Goal: Task Accomplishment & Management: Complete application form

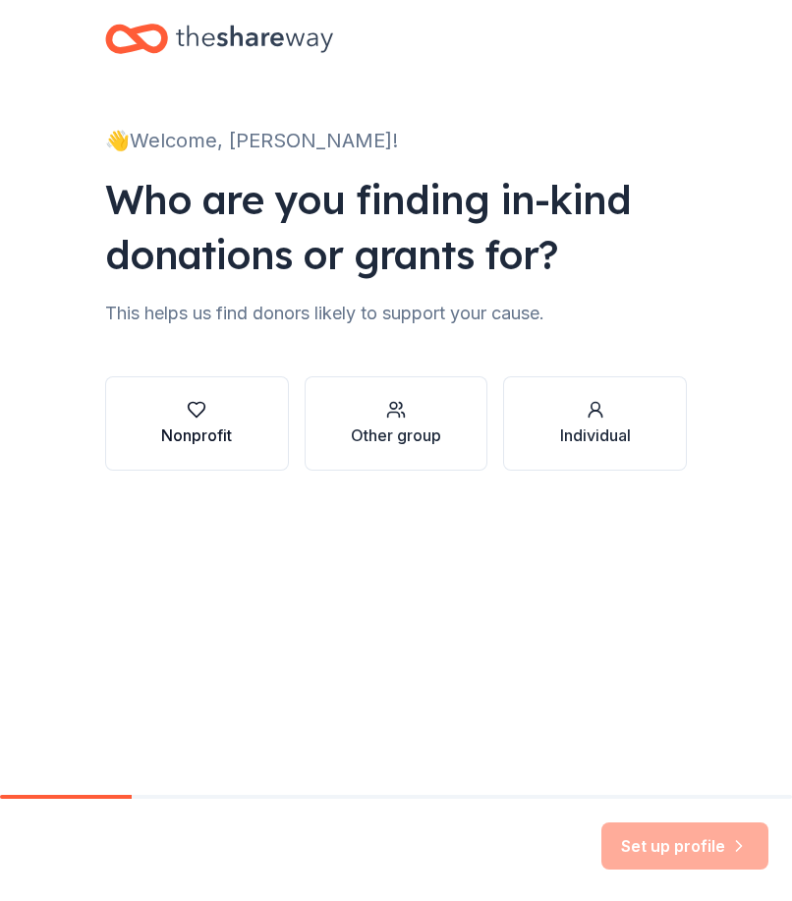
click at [198, 427] on div "Nonprofit" at bounding box center [196, 436] width 71 height 24
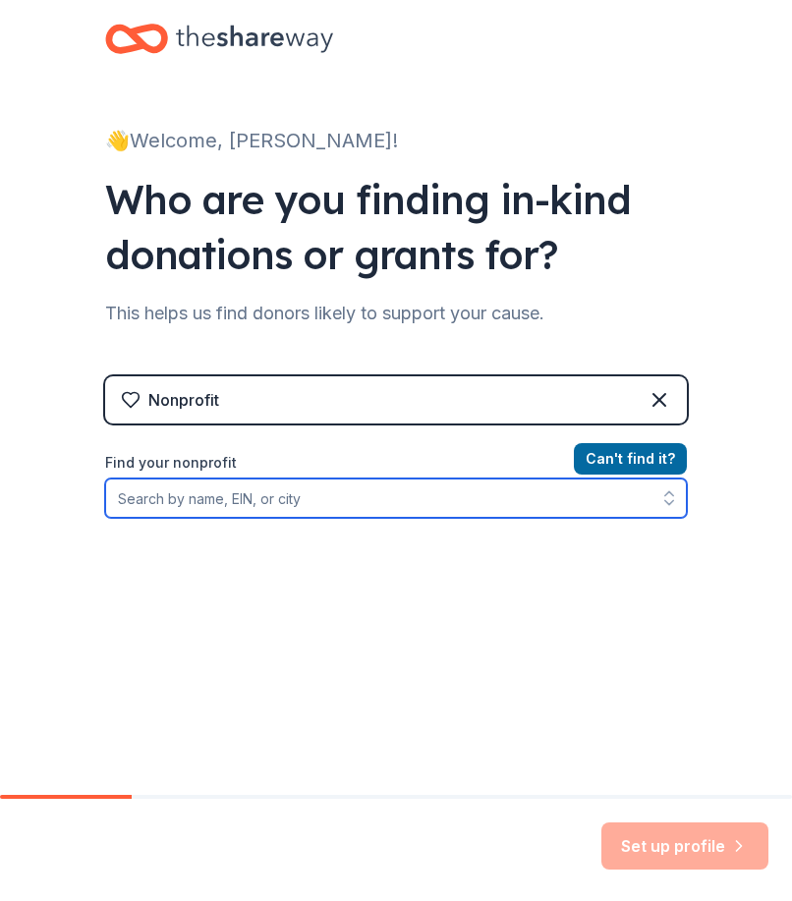
click at [210, 494] on input "Find your nonprofit" at bounding box center [396, 498] width 582 height 39
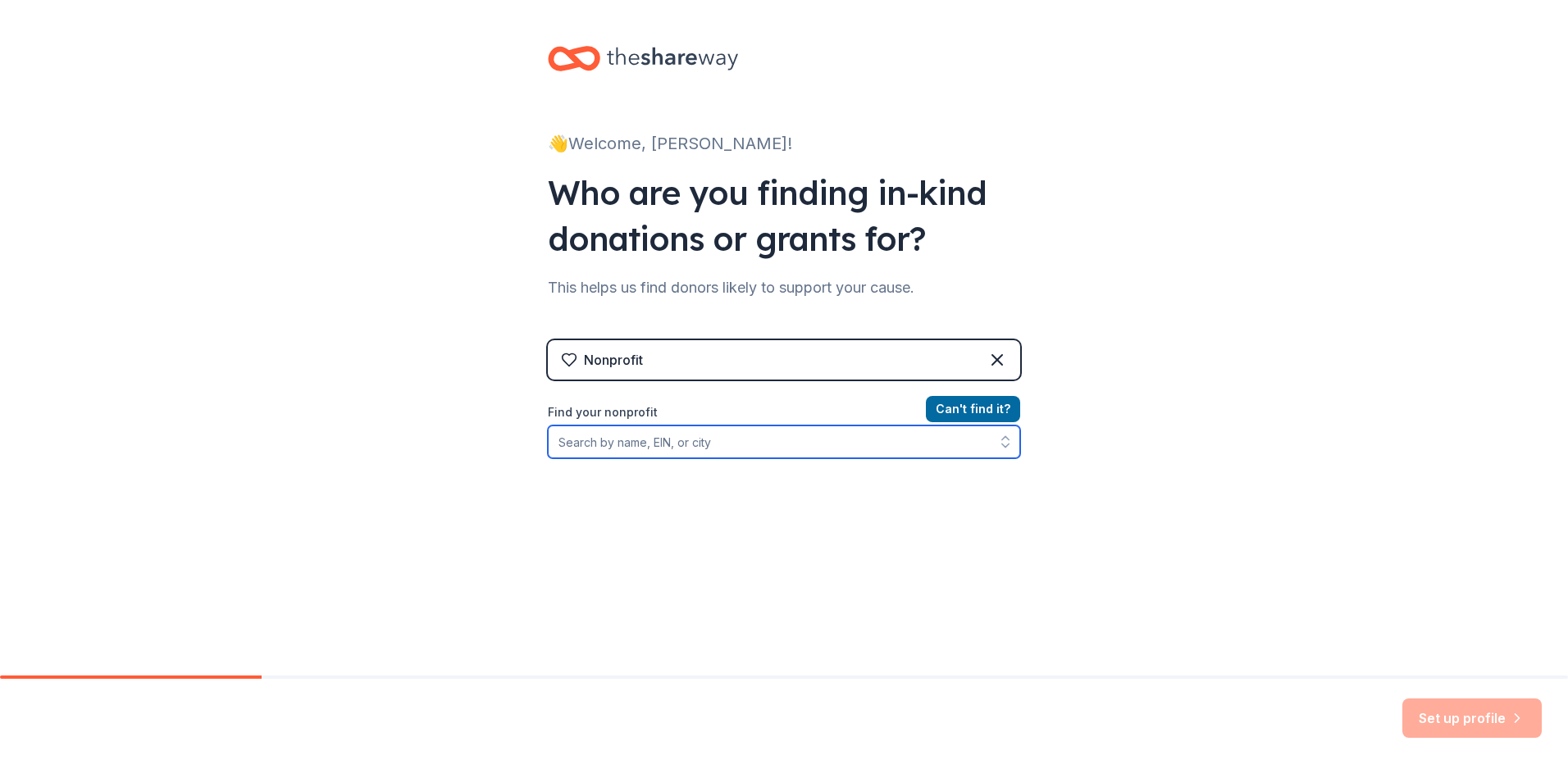
click at [639, 445] on input "Find your nonprofit" at bounding box center [784, 441] width 472 height 33
click at [660, 440] on icon "button" at bounding box center [1006, 442] width 17 height 17
type input "[US_EMPLOYER_IDENTIFICATION_NUMBER]"
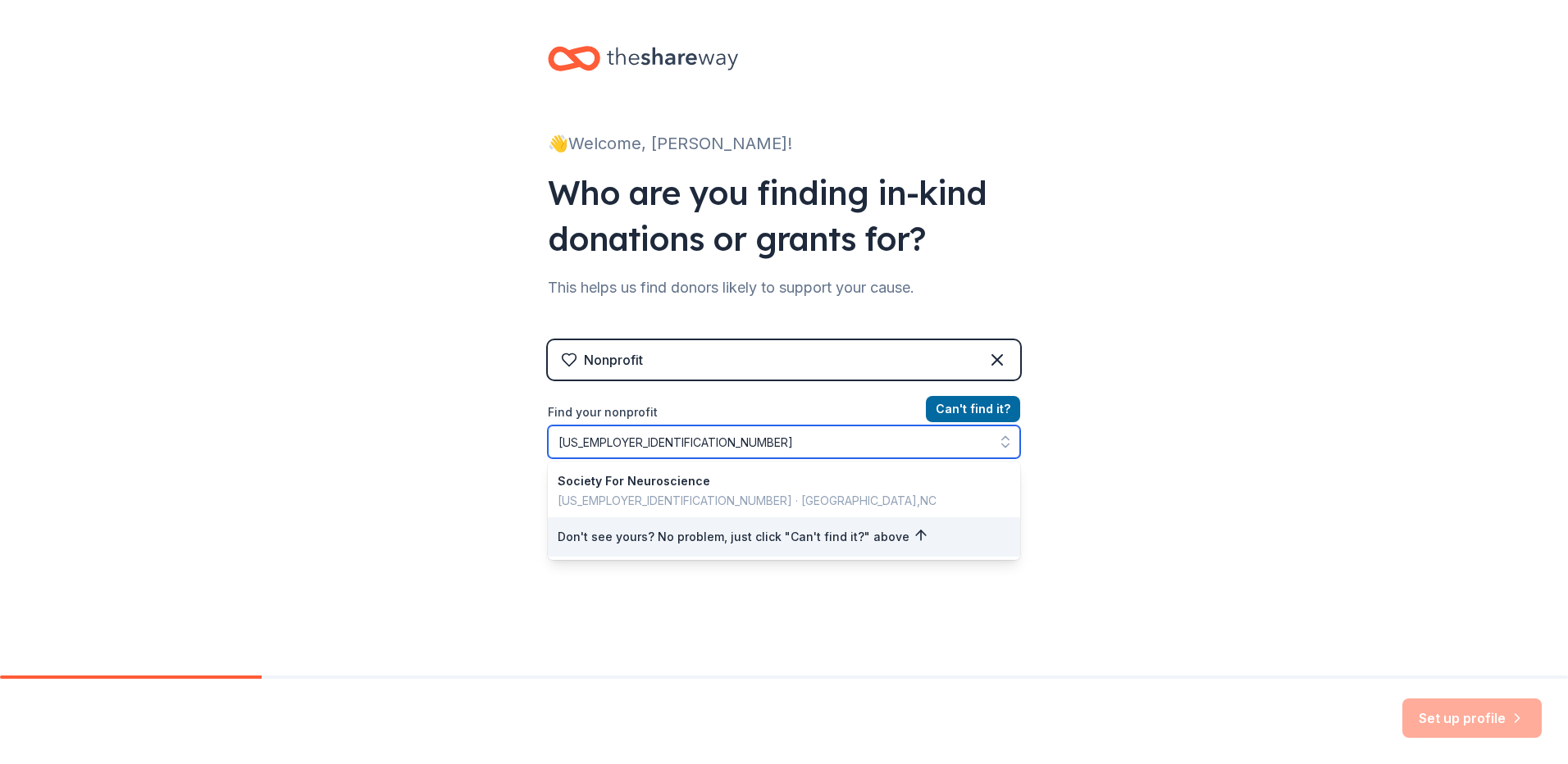
click at [660, 440] on icon "button" at bounding box center [1006, 442] width 17 height 17
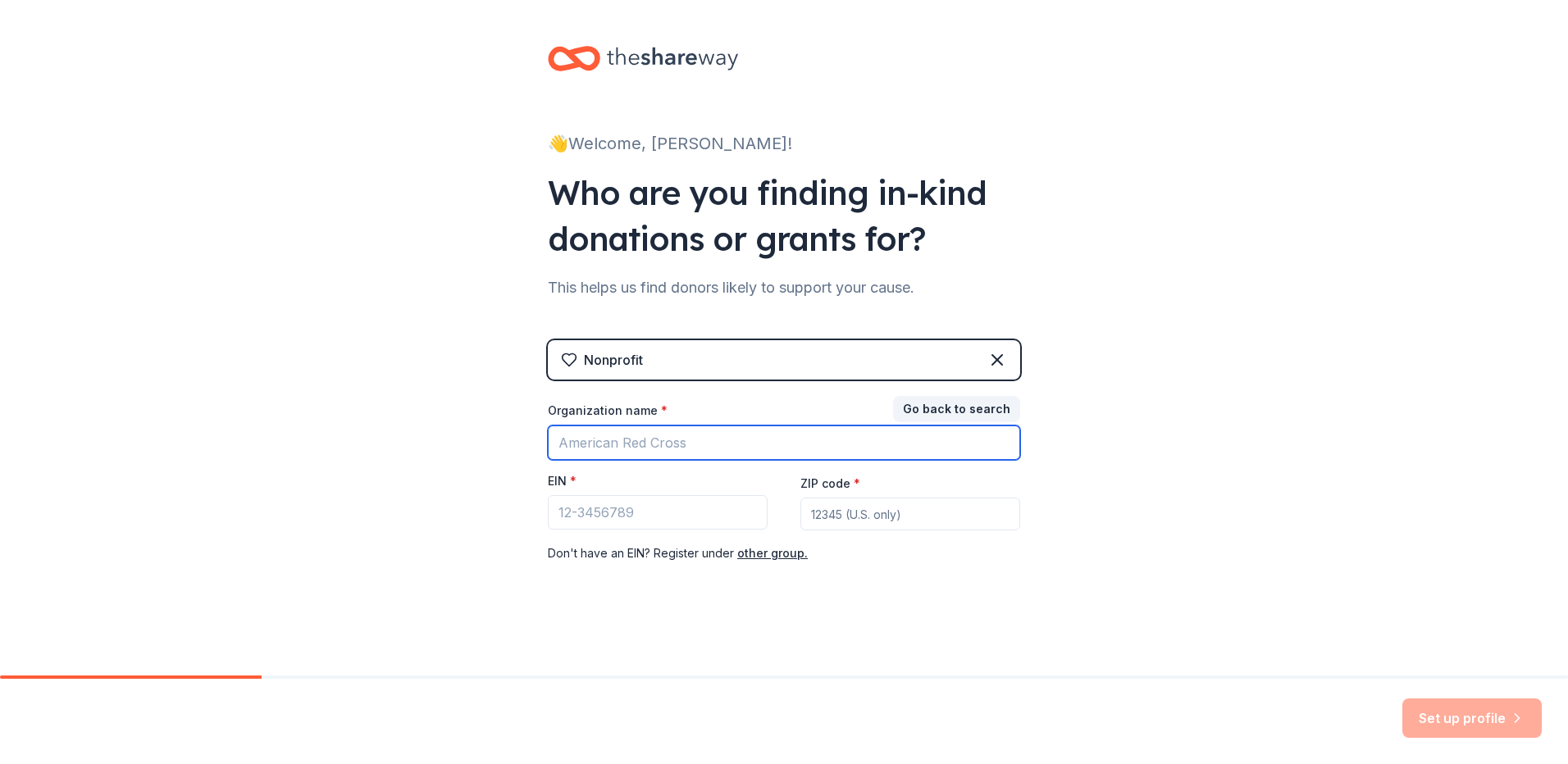
click at [660, 446] on input "Organization name *" at bounding box center [784, 442] width 472 height 34
click at [660, 440] on input "Organization name *" at bounding box center [784, 442] width 472 height 34
type input "Center for STEM Education, ECU"
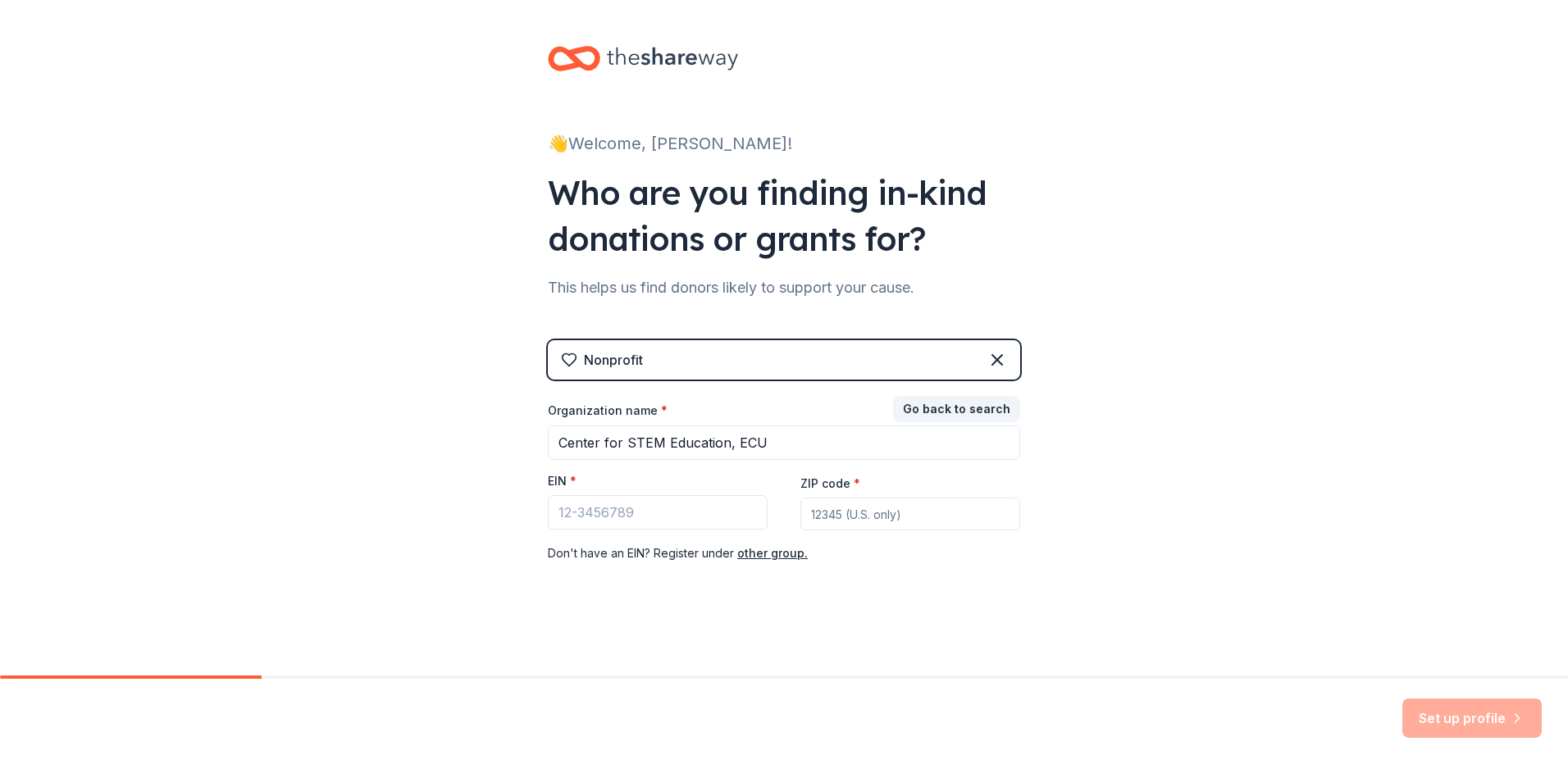
type input "27834"
click at [642, 515] on input "EIN *" at bounding box center [658, 512] width 219 height 34
click at [607, 505] on input "56" at bounding box center [658, 512] width 219 height 34
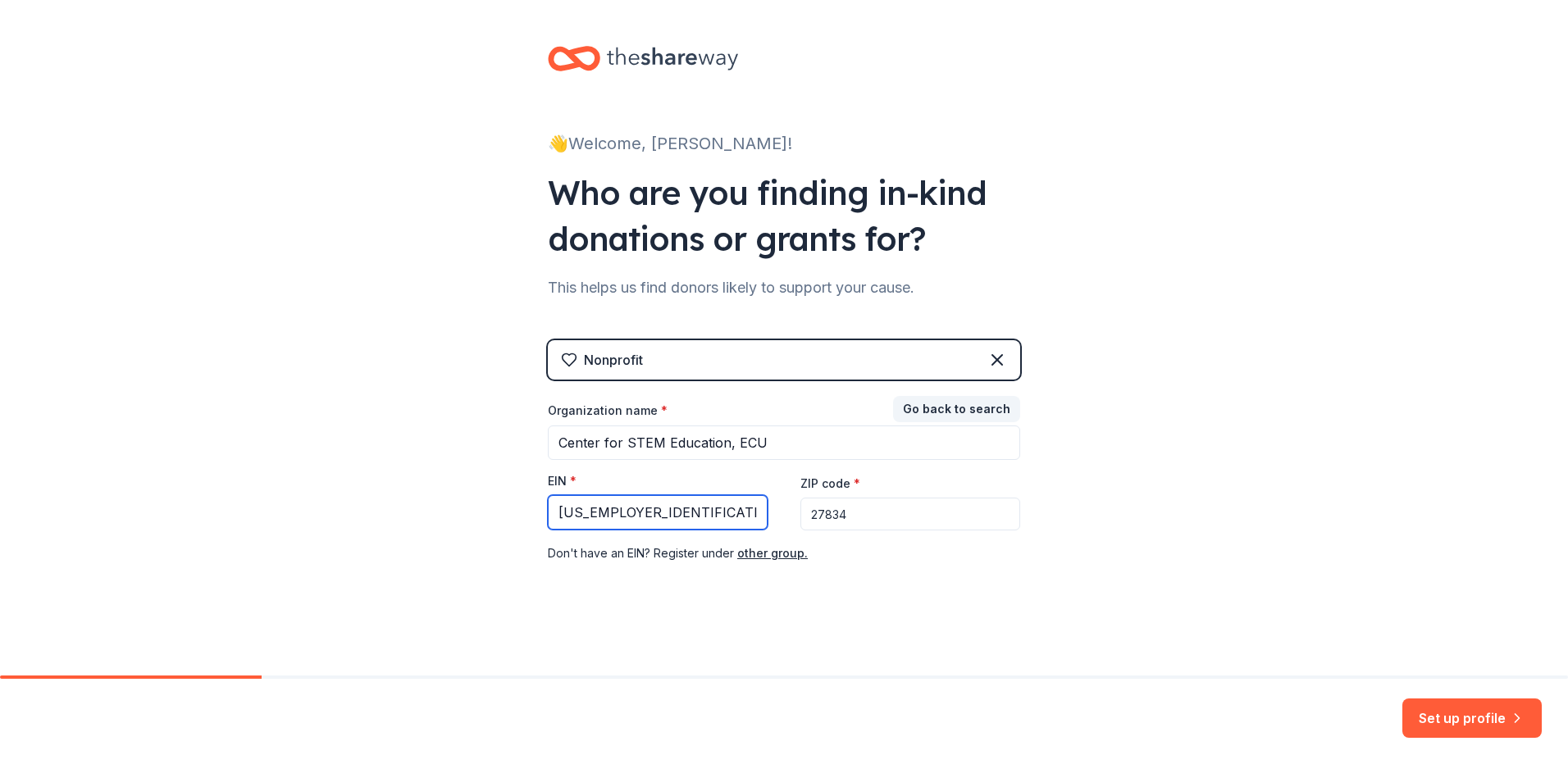
type input "[US_EMPLOYER_IDENTIFICATION_NUMBER]"
click at [660, 716] on button "Set up profile" at bounding box center [1472, 718] width 139 height 39
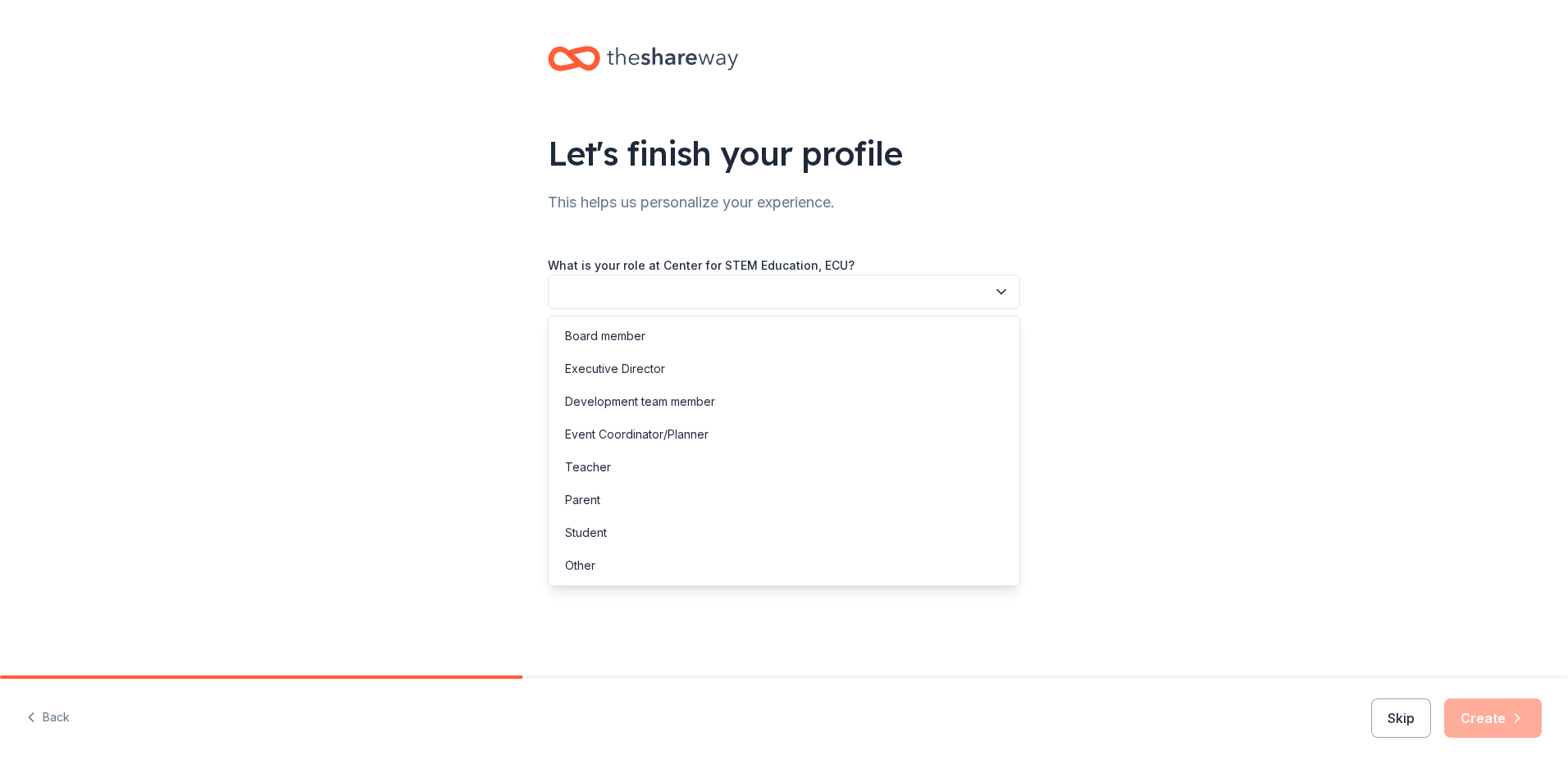
click at [660, 287] on icon "button" at bounding box center [1001, 292] width 17 height 17
click at [632, 430] on div "Event Coordinator/Planner" at bounding box center [637, 435] width 144 height 20
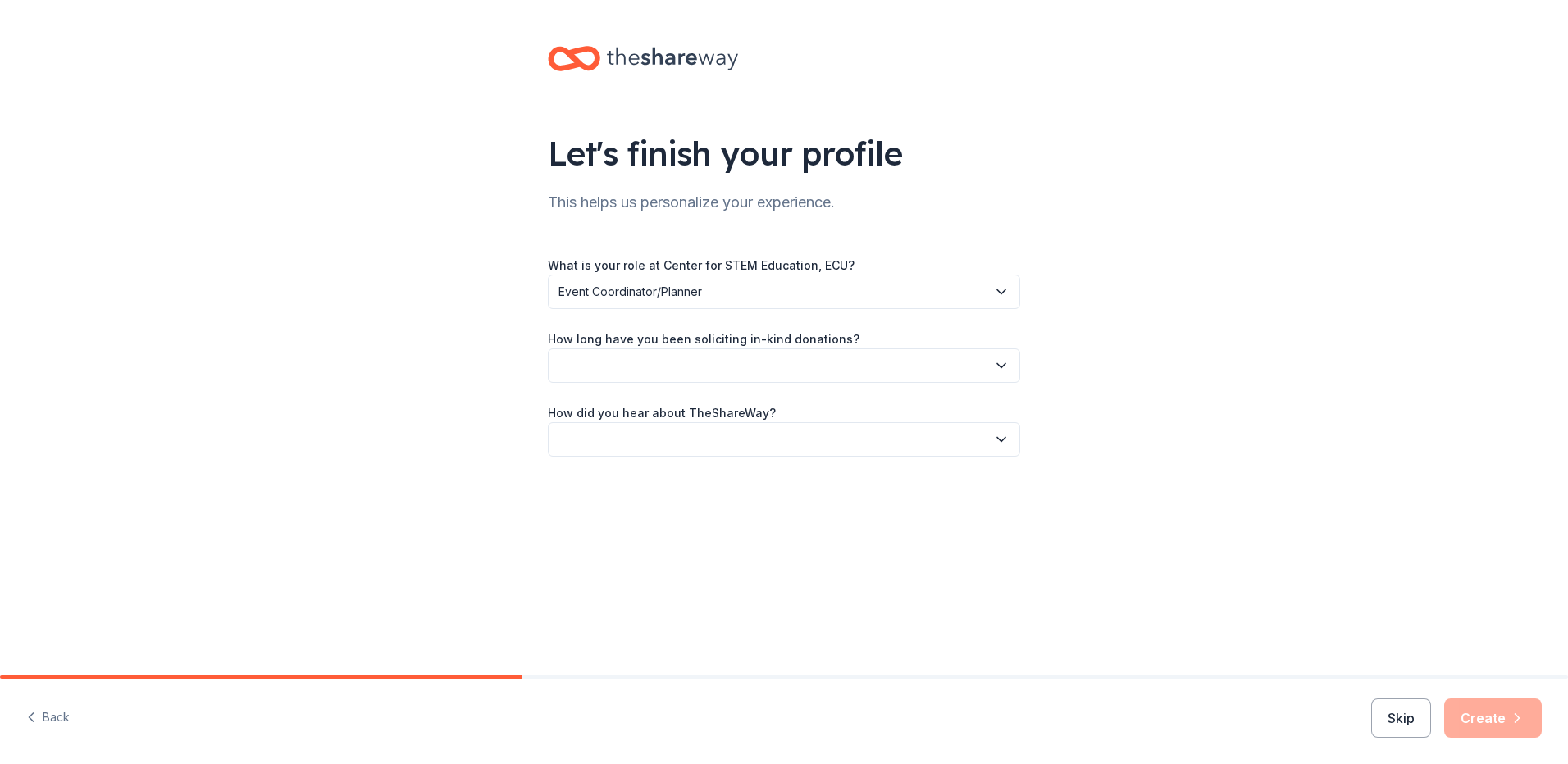
click at [660, 358] on icon "button" at bounding box center [1001, 366] width 17 height 17
click at [616, 410] on div "This is my first time!" at bounding box center [617, 410] width 104 height 20
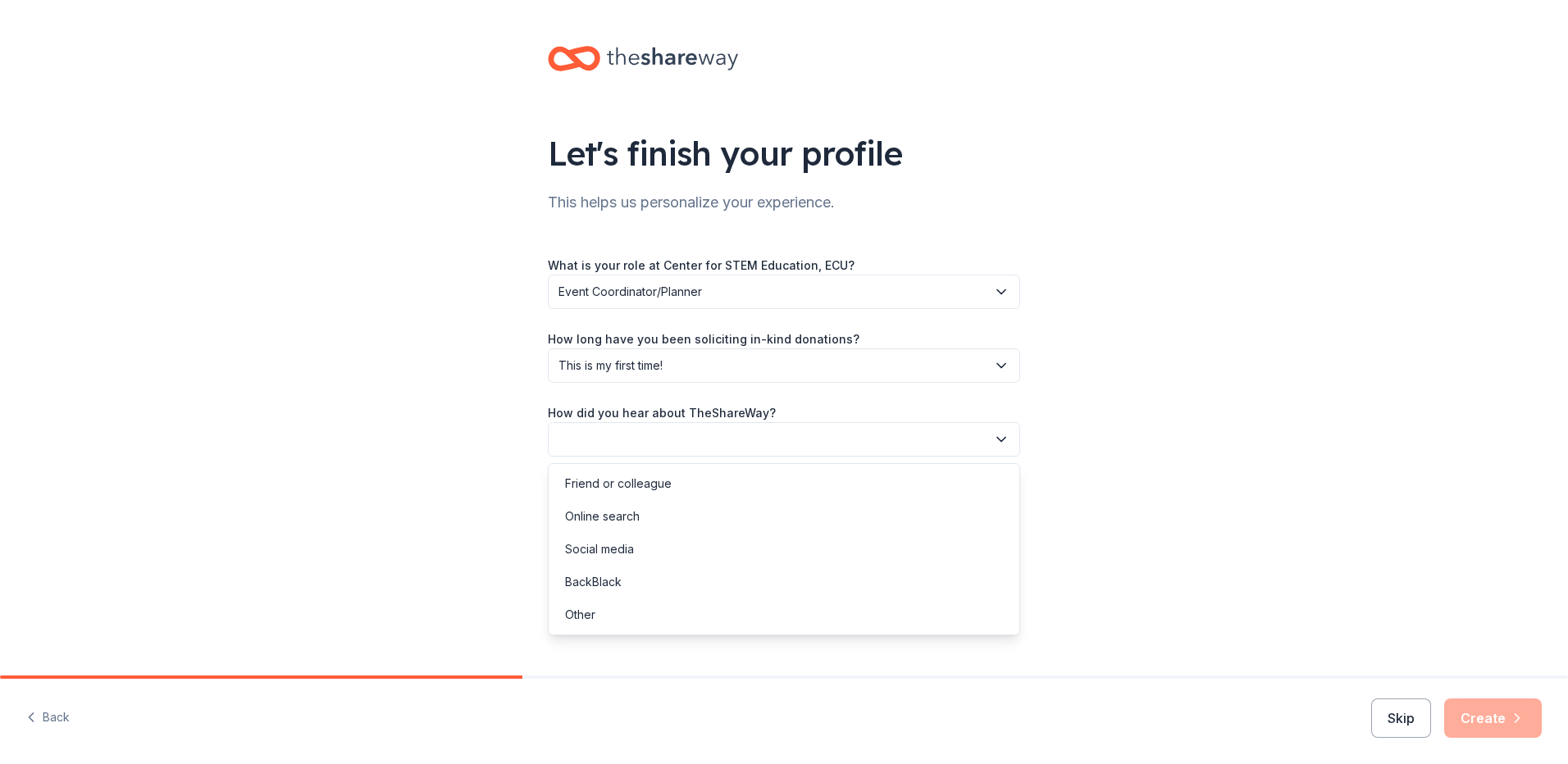
drag, startPoint x: 1007, startPoint y: 434, endPoint x: 996, endPoint y: 435, distance: 11.0
click at [660, 434] on icon "button" at bounding box center [1001, 440] width 17 height 17
click at [597, 480] on div "Friend or colleague" at bounding box center [618, 484] width 107 height 20
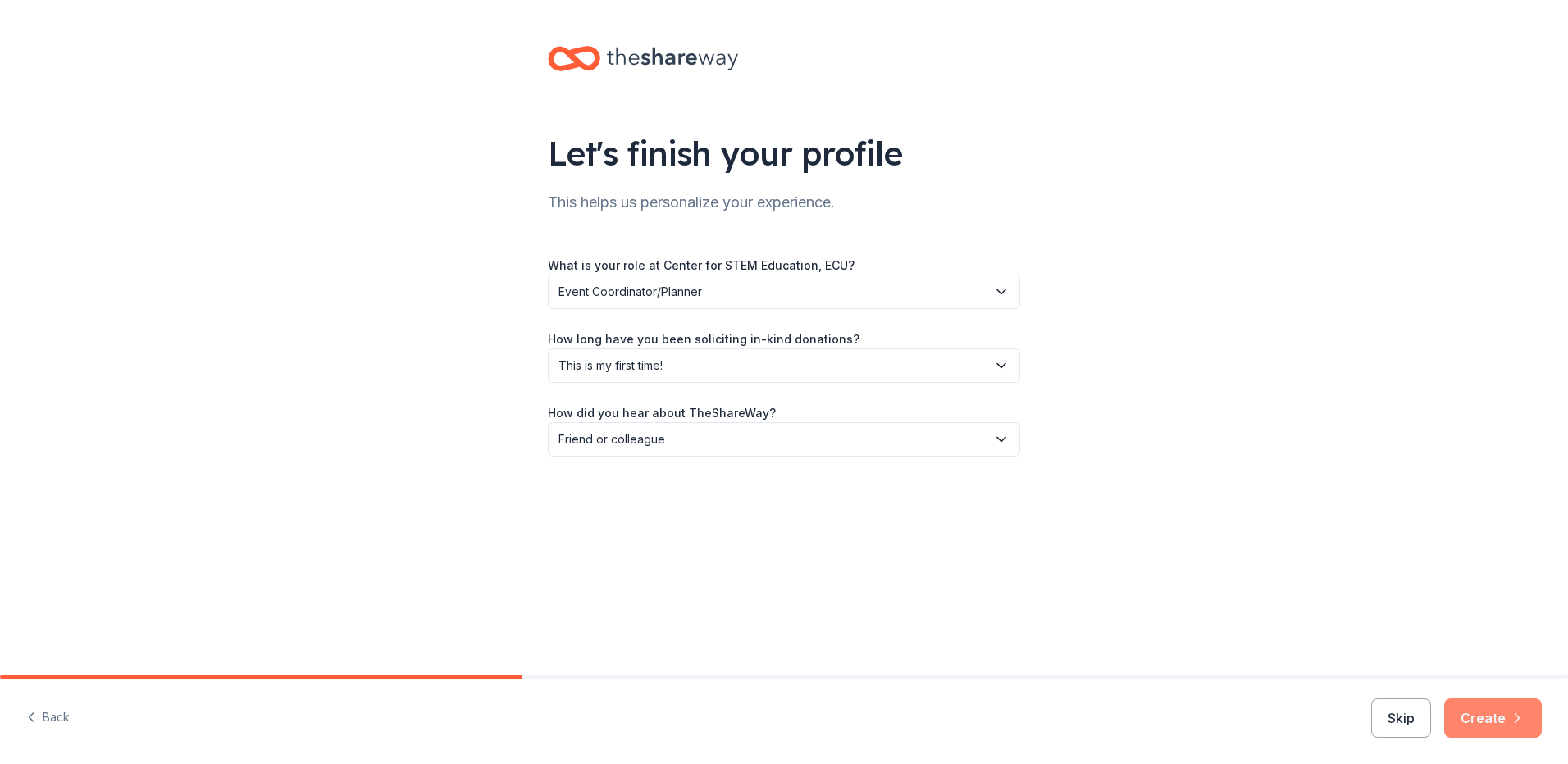
click at [660, 706] on button "Create" at bounding box center [1493, 718] width 98 height 39
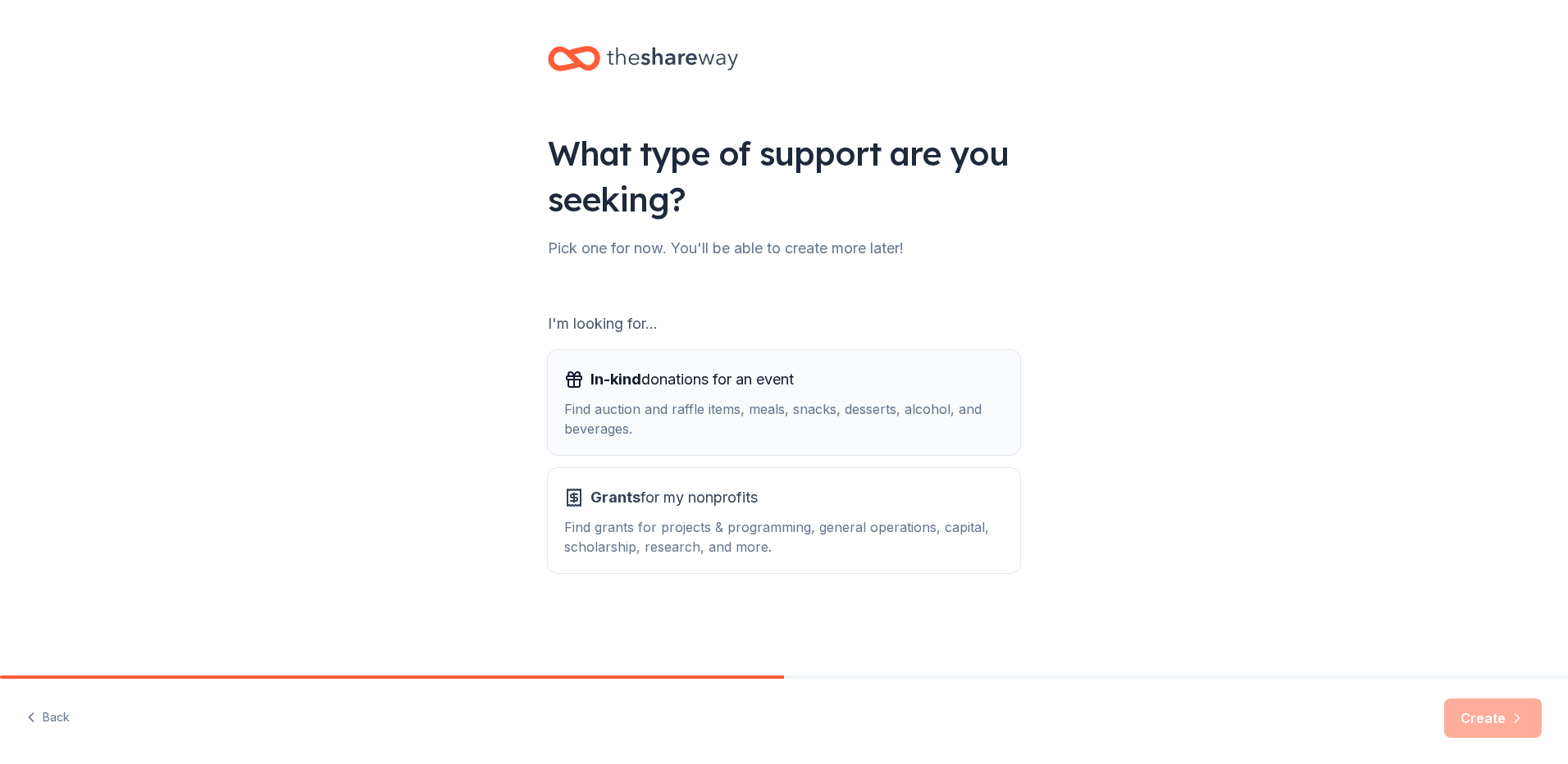
click at [617, 385] on span "In-kind" at bounding box center [616, 379] width 51 height 18
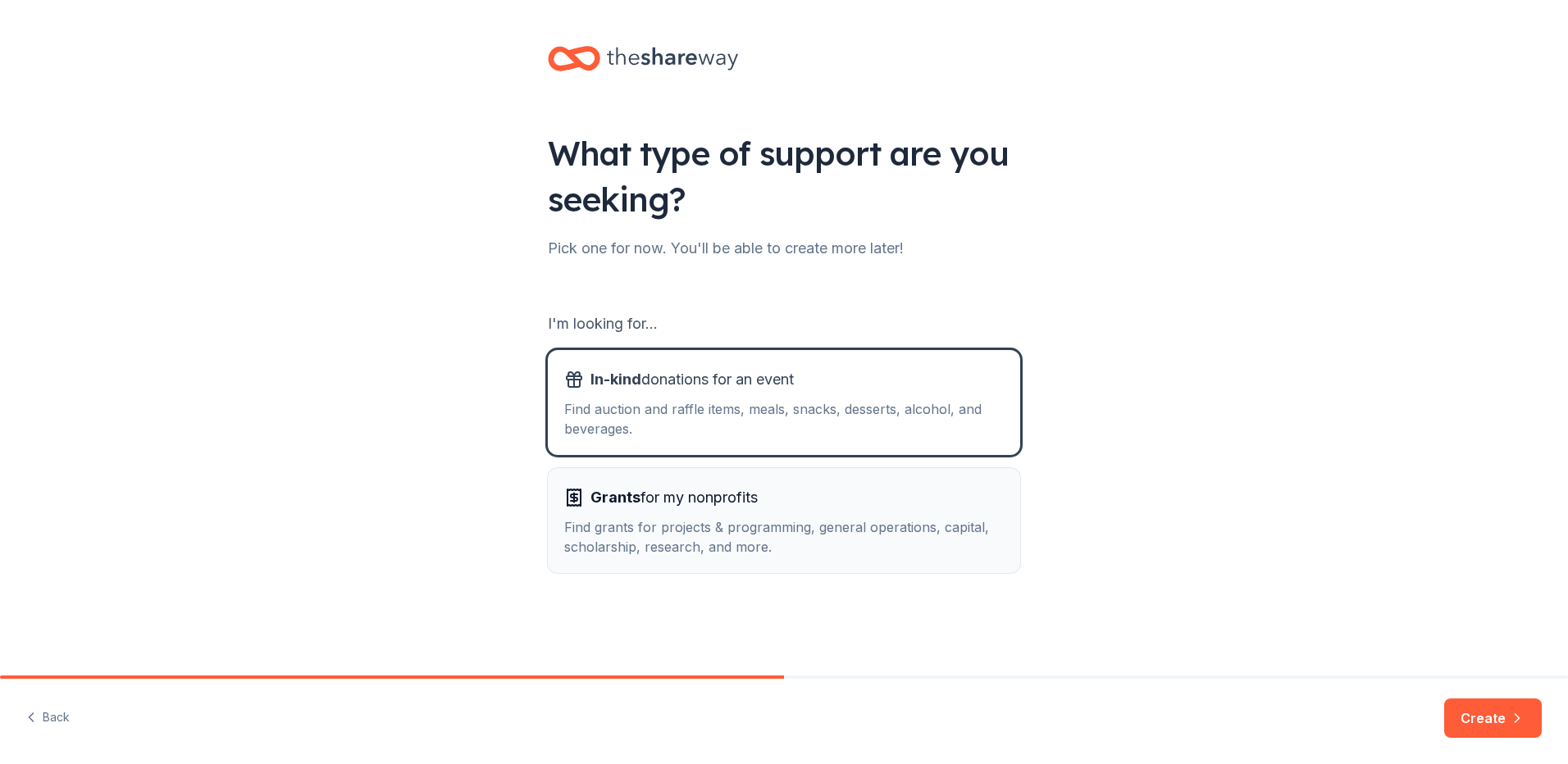
click at [636, 515] on div "Grants for my nonprofits Find grants for projects & programming, general operat…" at bounding box center [784, 520] width 440 height 73
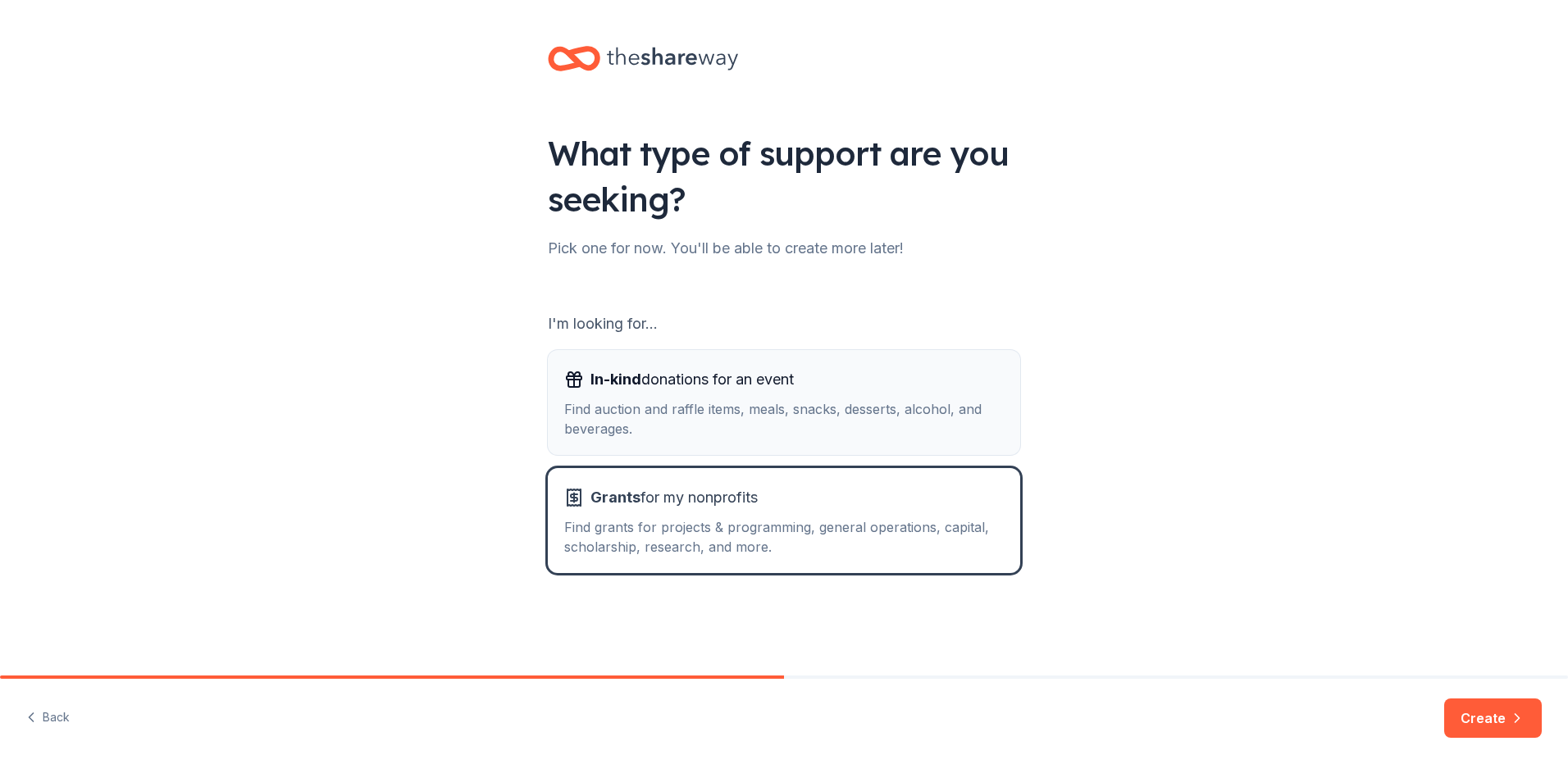
click at [623, 405] on div "Find auction and raffle items, meals, snacks, desserts, alcohol, and beverages." at bounding box center [784, 419] width 440 height 39
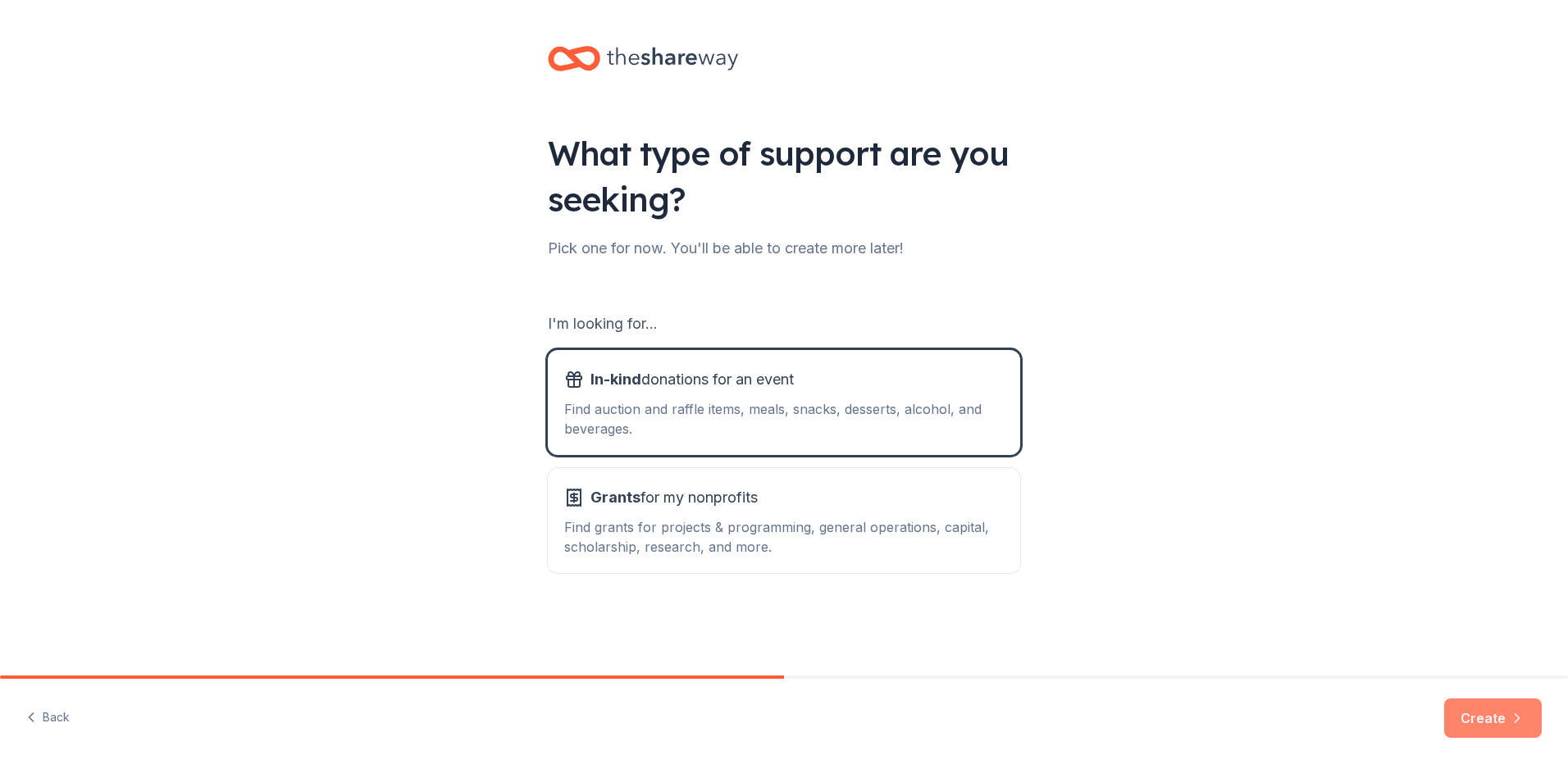
click at [660, 713] on button "Create" at bounding box center [1493, 718] width 98 height 39
